Goal: Information Seeking & Learning: Learn about a topic

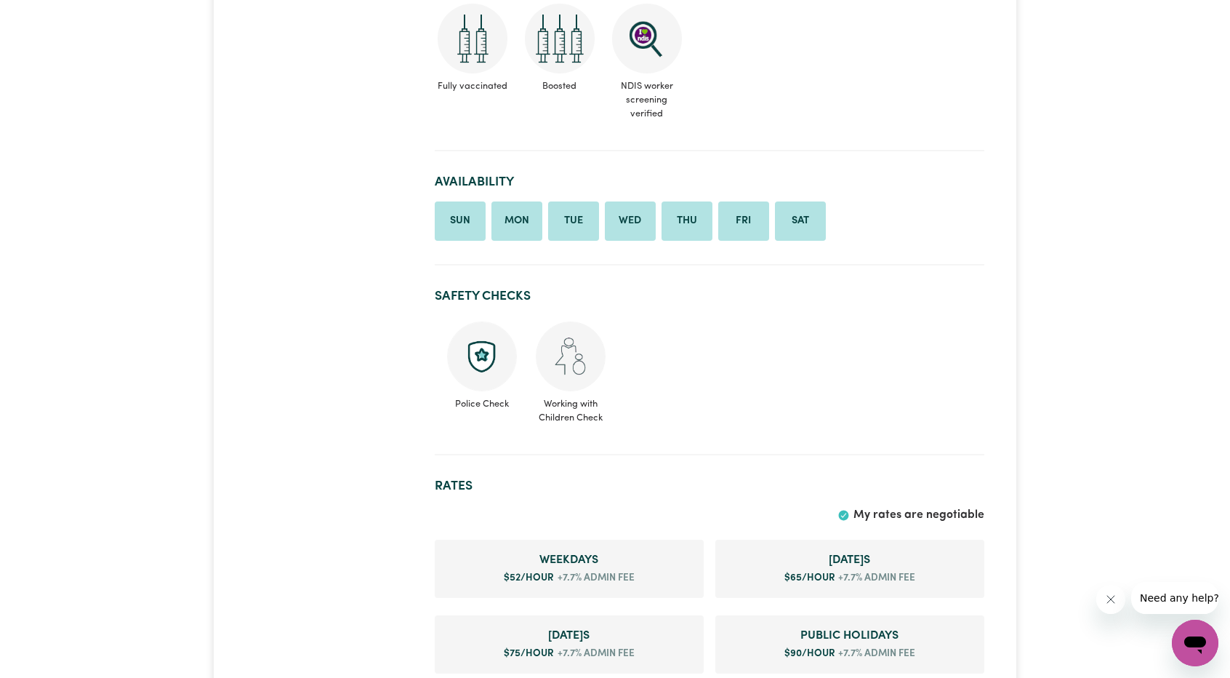
scroll to position [509, 0]
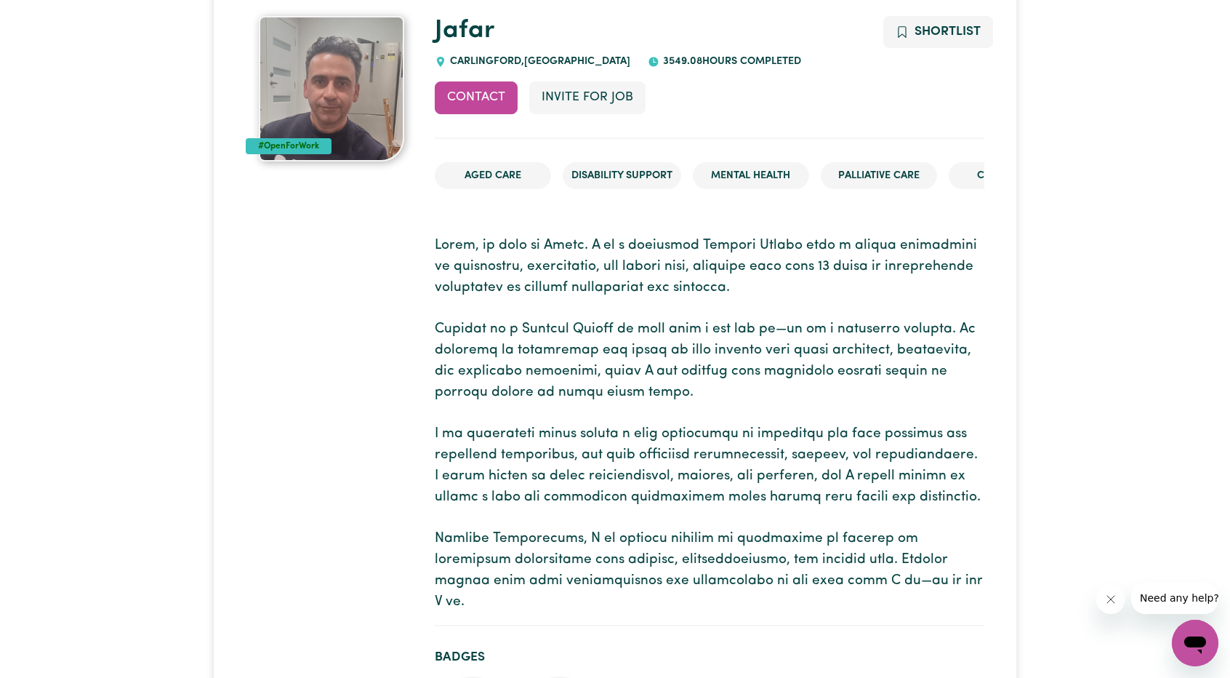
scroll to position [364, 0]
